Goal: Task Accomplishment & Management: Manage account settings

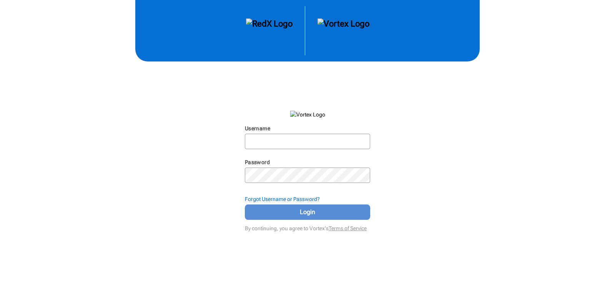
type input "[PERSON_NAME][EMAIL_ADDRESS][DOMAIN_NAME]"
click at [304, 208] on span "Login" at bounding box center [307, 212] width 106 height 9
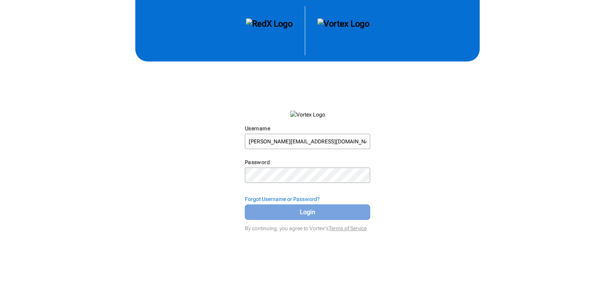
click at [303, 211] on span "Login" at bounding box center [307, 212] width 106 height 9
click at [302, 214] on span "Login" at bounding box center [307, 212] width 106 height 9
click at [303, 214] on span "Login" at bounding box center [307, 212] width 106 height 9
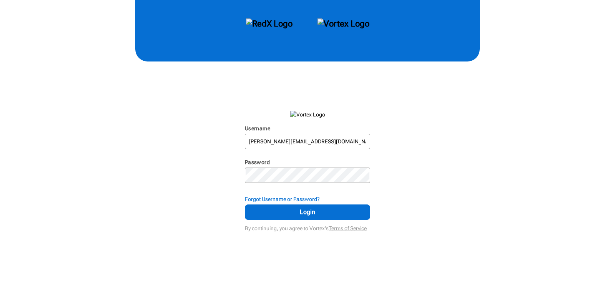
click at [573, 263] on div "Login failed" at bounding box center [575, 259] width 56 height 21
